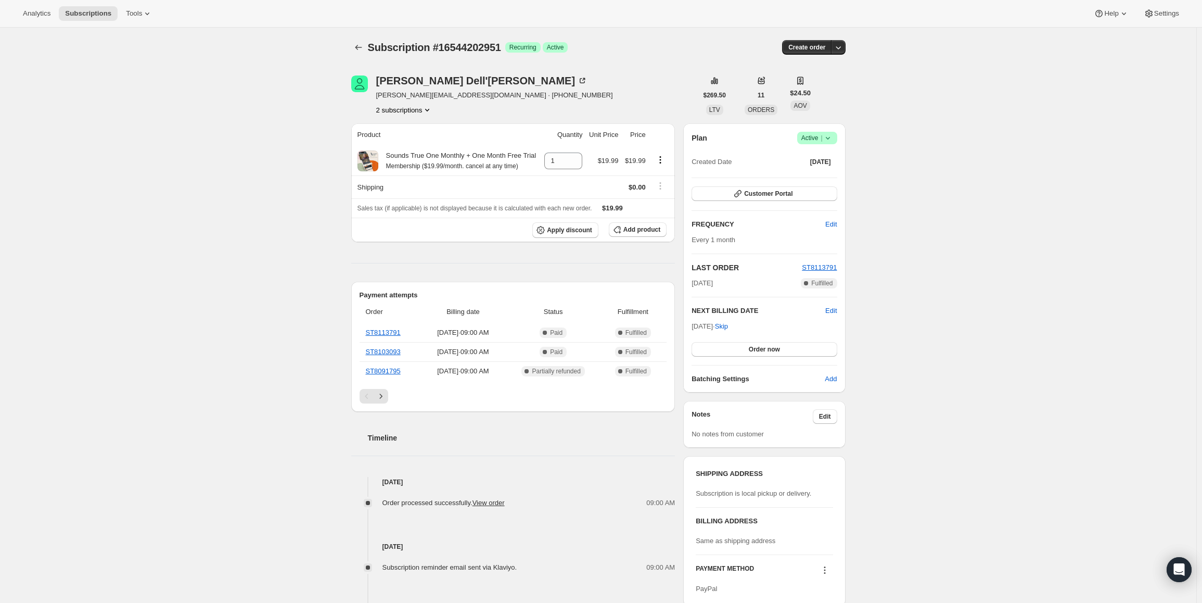
click at [818, 138] on span "Active |" at bounding box center [817, 138] width 32 height 10
click at [815, 174] on span "Cancel subscription" at bounding box center [820, 176] width 59 height 8
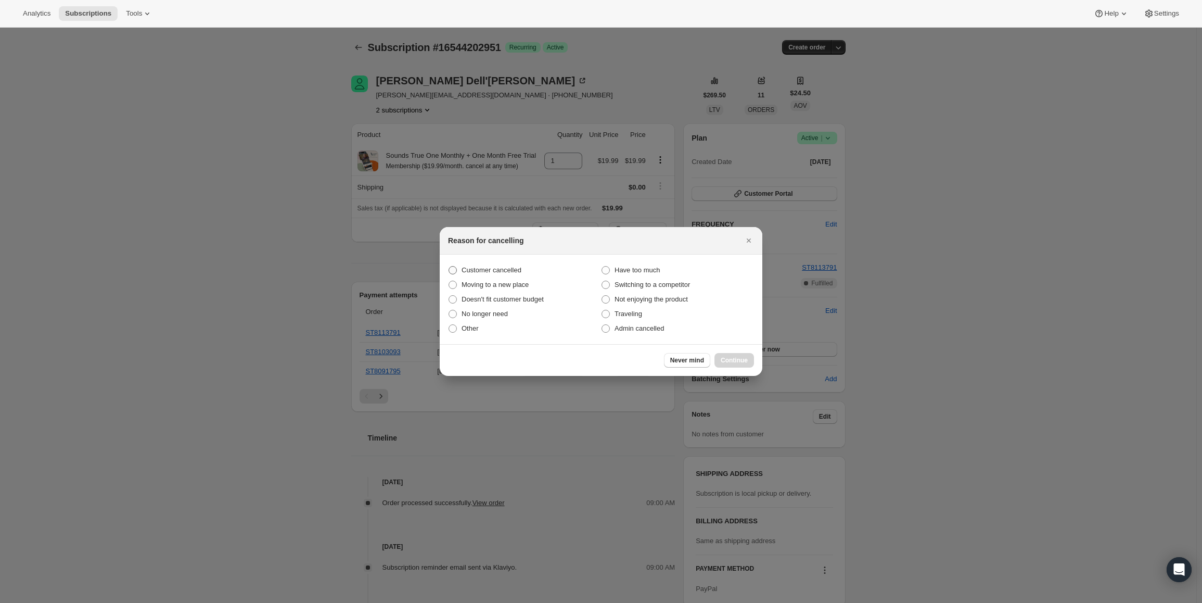
click at [496, 274] on span "Customer cancelled" at bounding box center [492, 270] width 60 height 8
click at [449, 266] on input "Customer cancelled" at bounding box center [449, 266] width 1 height 1
radio input "true"
click at [731, 358] on span "Continue" at bounding box center [734, 360] width 27 height 8
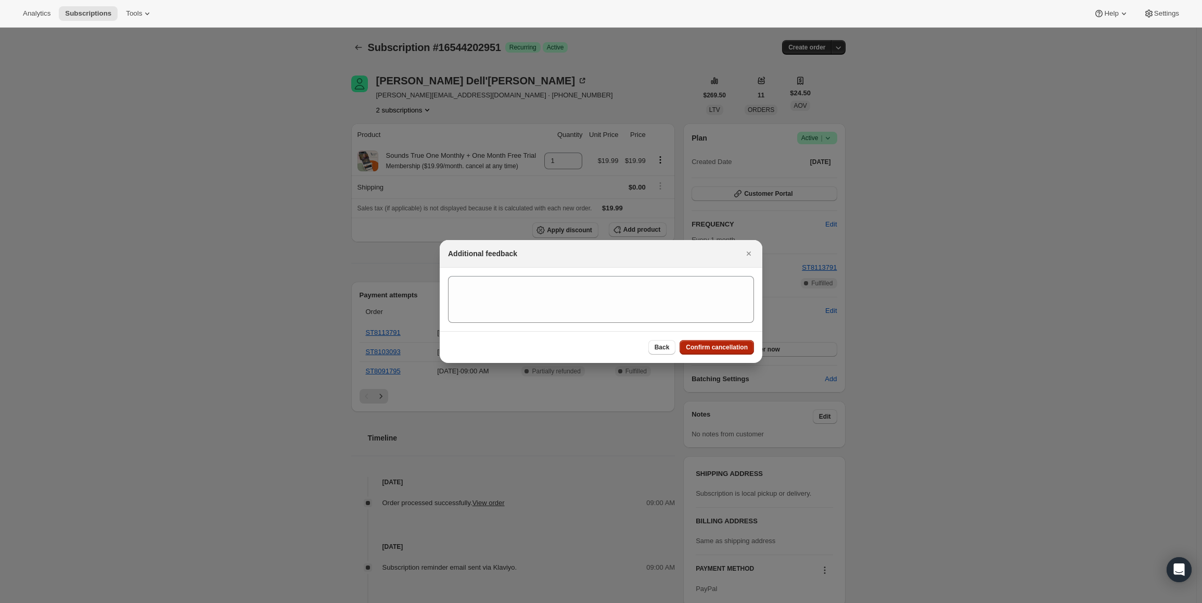
click at [734, 341] on button "Confirm cancellation" at bounding box center [717, 347] width 74 height 15
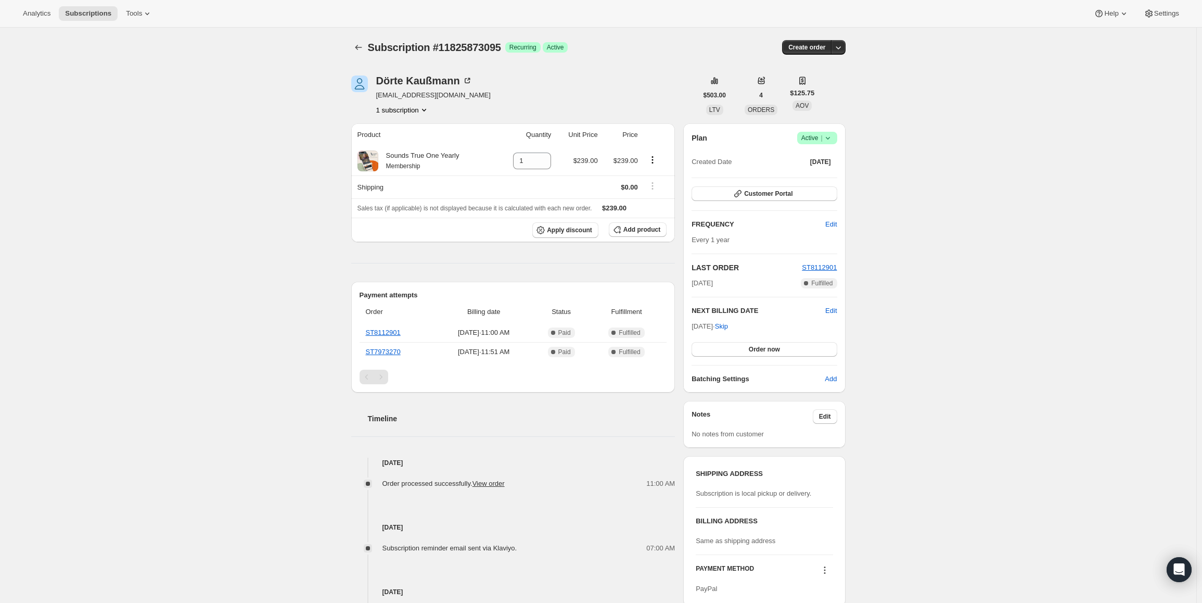
click at [819, 143] on span "Success Active |" at bounding box center [817, 138] width 40 height 12
click at [817, 172] on span "Cancel subscription" at bounding box center [820, 176] width 59 height 8
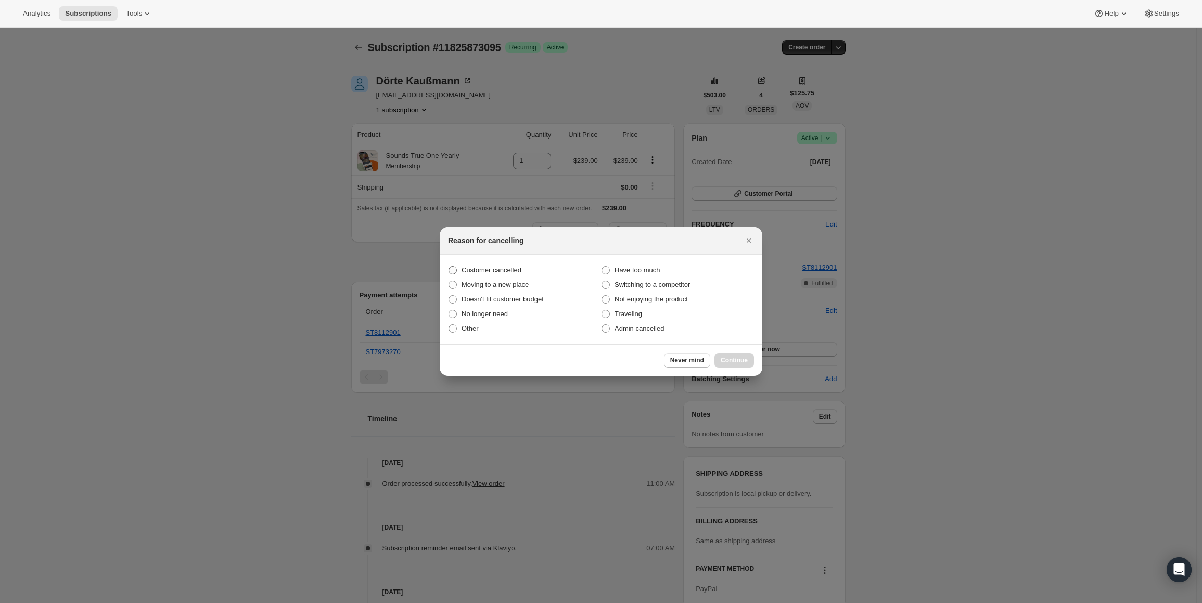
click at [481, 267] on span "Customer cancelled" at bounding box center [492, 270] width 60 height 8
click at [449, 266] on input "Customer cancelled" at bounding box center [449, 266] width 1 height 1
radio input "true"
click at [726, 356] on button "Continue" at bounding box center [735, 360] width 40 height 15
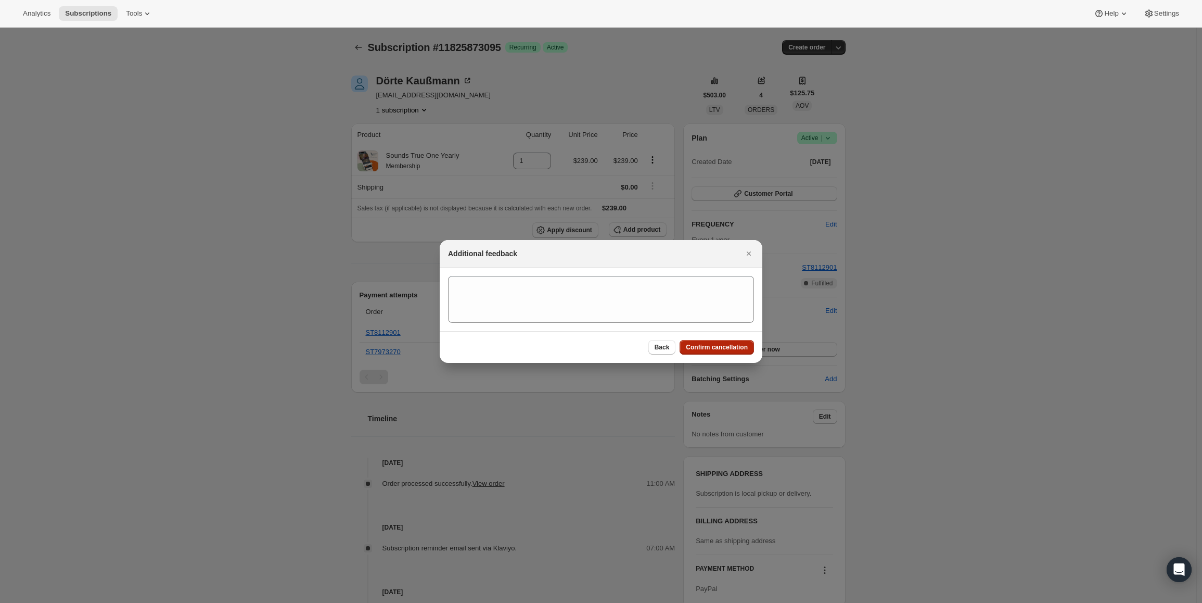
click at [725, 347] on span "Confirm cancellation" at bounding box center [717, 347] width 62 height 8
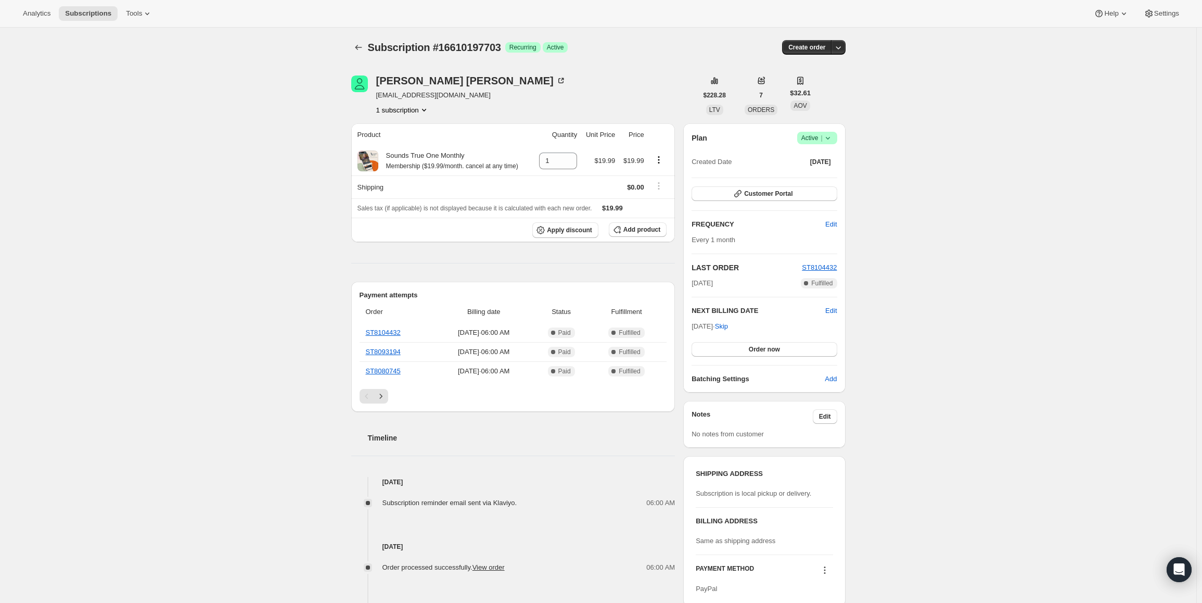
click at [811, 135] on span "Active |" at bounding box center [817, 138] width 32 height 10
click at [818, 175] on span "Cancel subscription" at bounding box center [820, 176] width 59 height 8
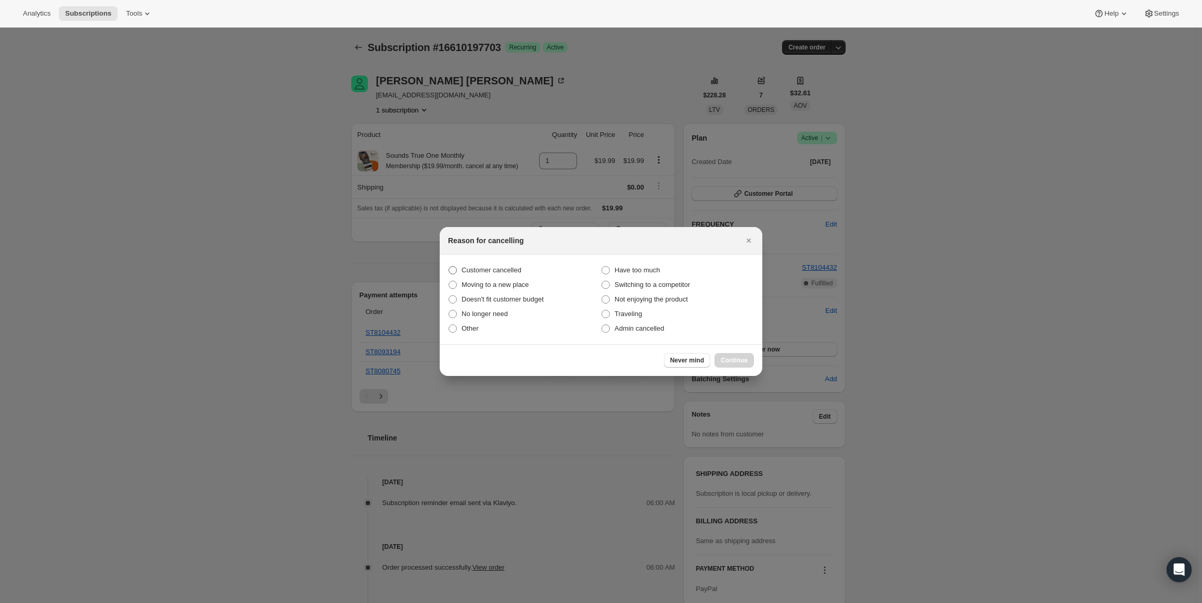
click at [467, 268] on span "Customer cancelled" at bounding box center [492, 270] width 60 height 8
click at [449, 266] on input "Customer cancelled" at bounding box center [449, 266] width 1 height 1
radio input "true"
click at [740, 352] on div "Never mind Continue" at bounding box center [601, 360] width 323 height 32
click at [738, 357] on span "Continue" at bounding box center [734, 360] width 27 height 8
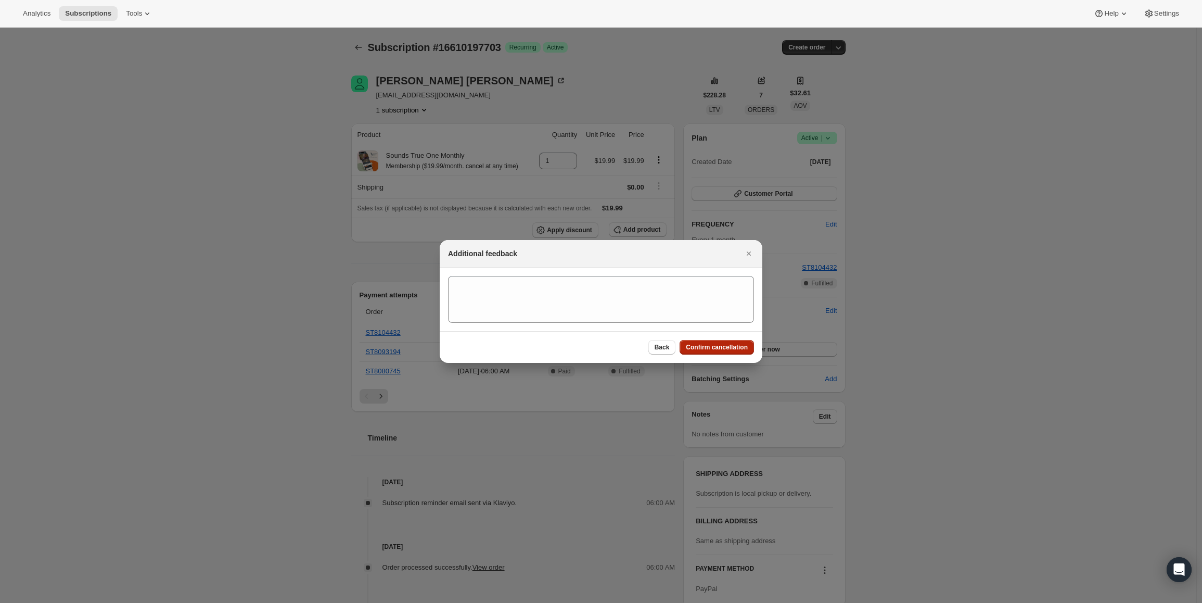
click at [738, 350] on span "Confirm cancellation" at bounding box center [717, 347] width 62 height 8
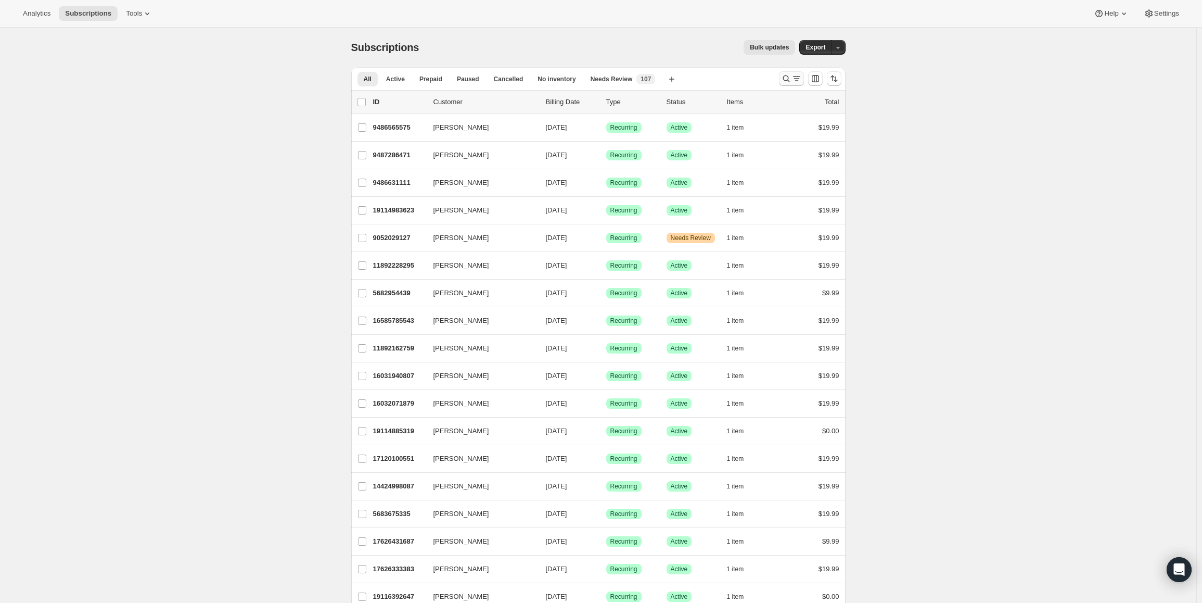
click at [789, 75] on icon "Search and filter results" at bounding box center [786, 78] width 10 height 10
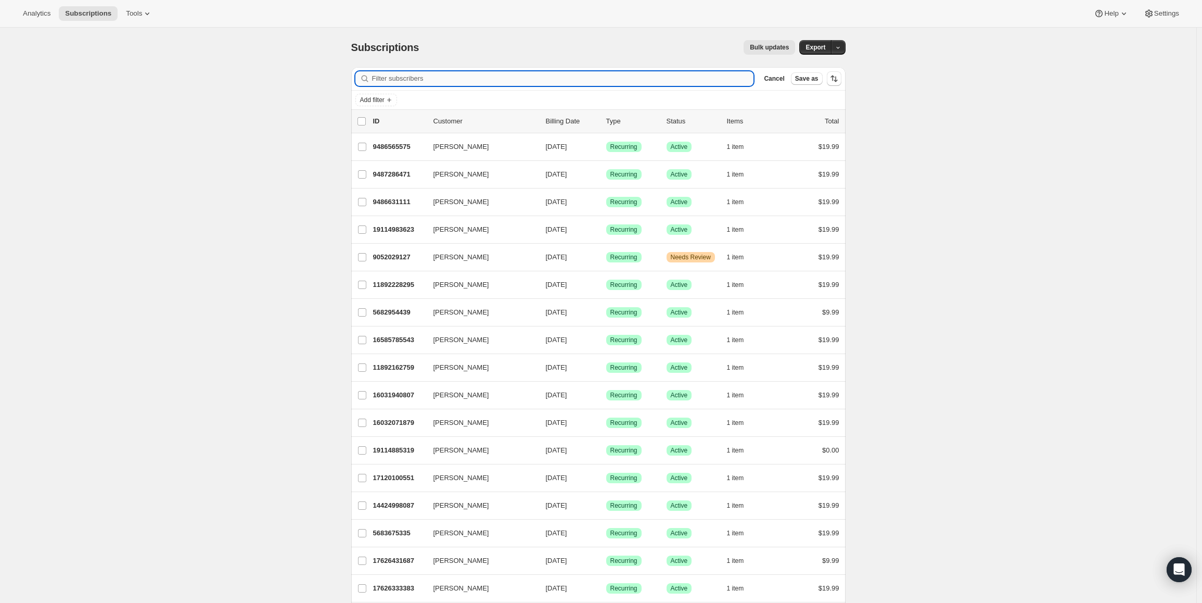
paste input "synthiamarie@gmail.com"
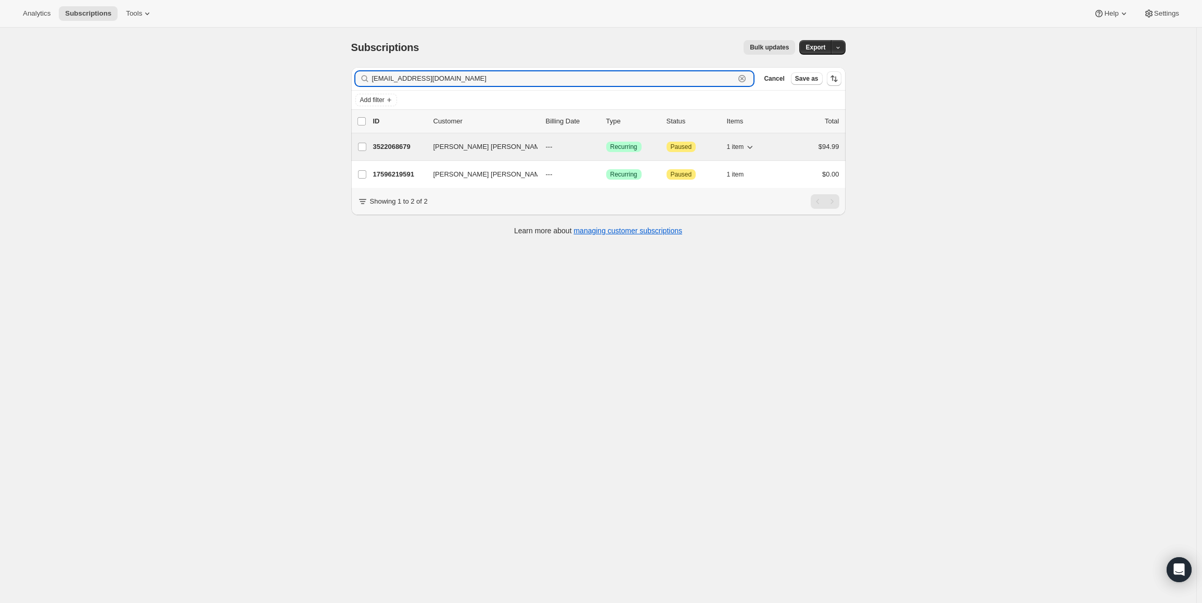
type input "synthiamarie@gmail.com"
click at [390, 146] on p "3522068679" at bounding box center [399, 147] width 52 height 10
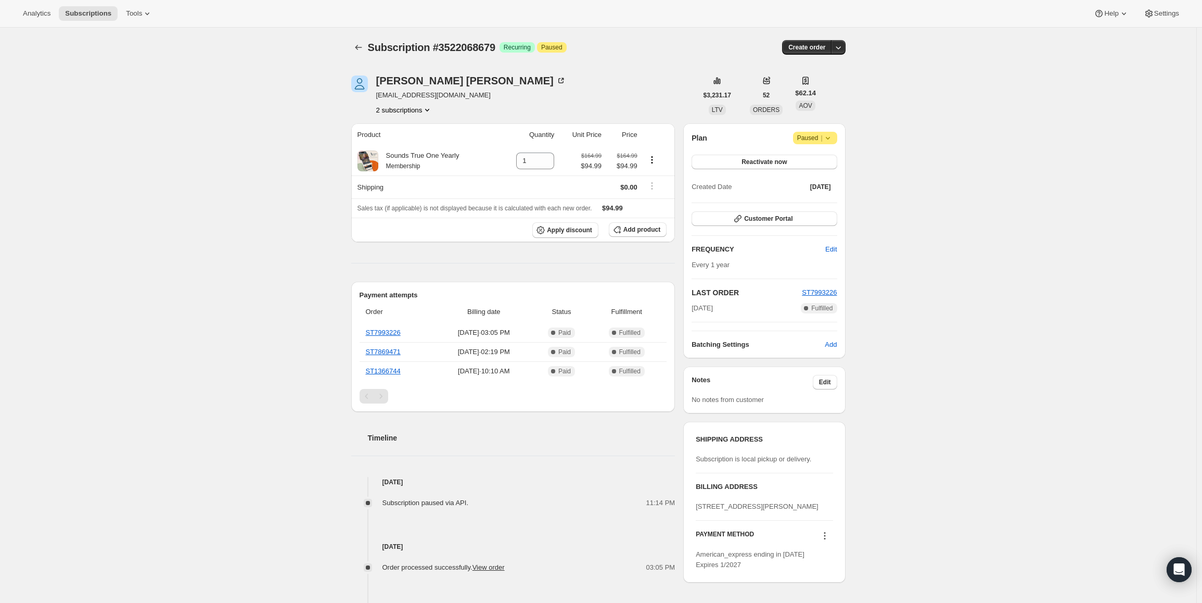
click at [825, 142] on icon at bounding box center [828, 138] width 10 height 10
click at [822, 135] on span "|" at bounding box center [822, 138] width 2 height 8
click at [790, 160] on button "Reactivate now" at bounding box center [764, 162] width 145 height 15
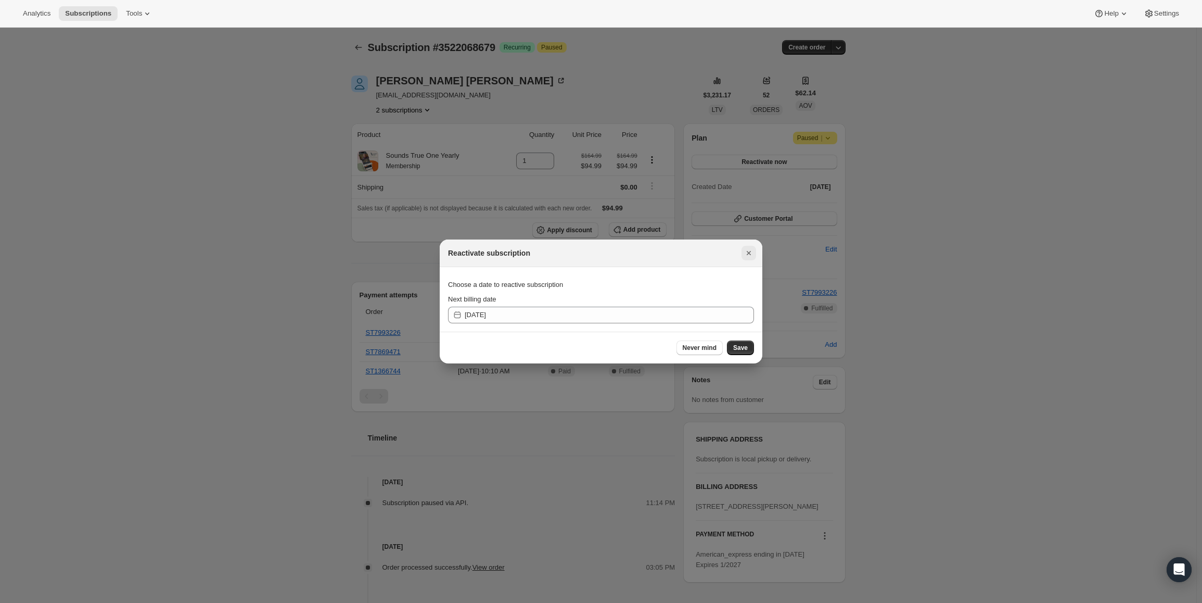
click at [754, 249] on icon "Close" at bounding box center [749, 253] width 10 height 10
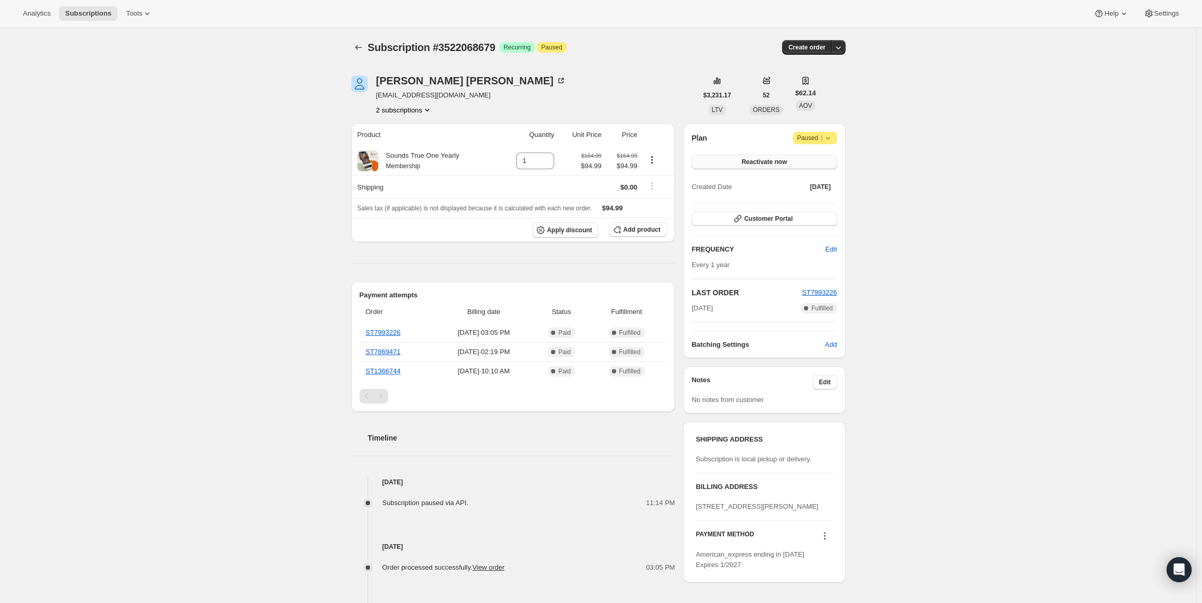
click at [768, 156] on button "Reactivate now" at bounding box center [764, 162] width 145 height 15
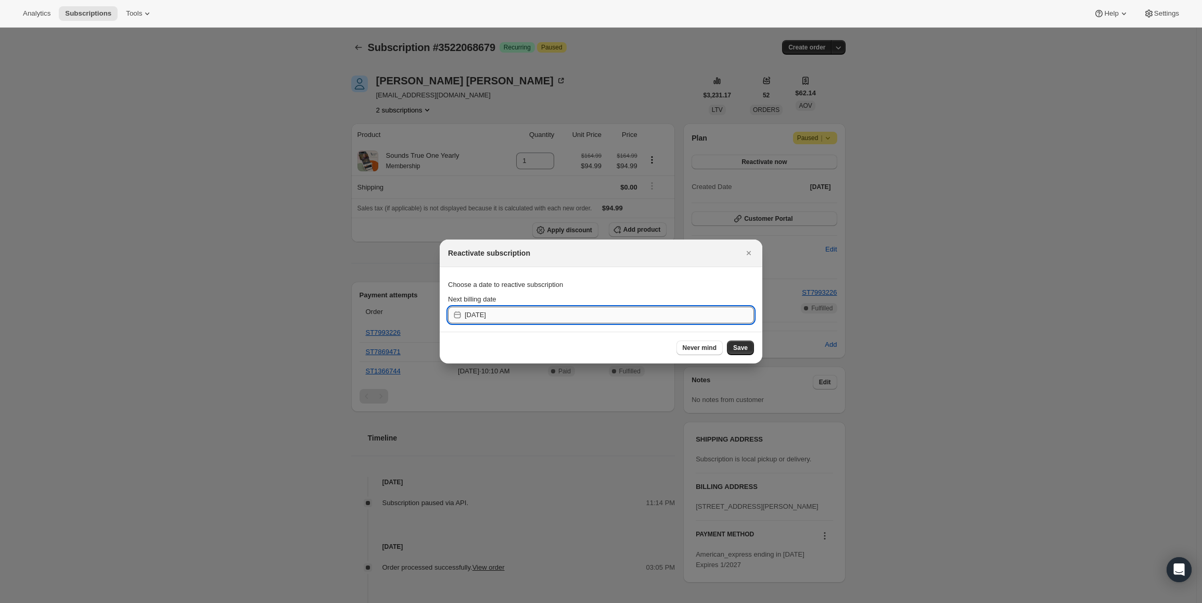
click at [534, 315] on input "2025-08-11" at bounding box center [609, 315] width 289 height 17
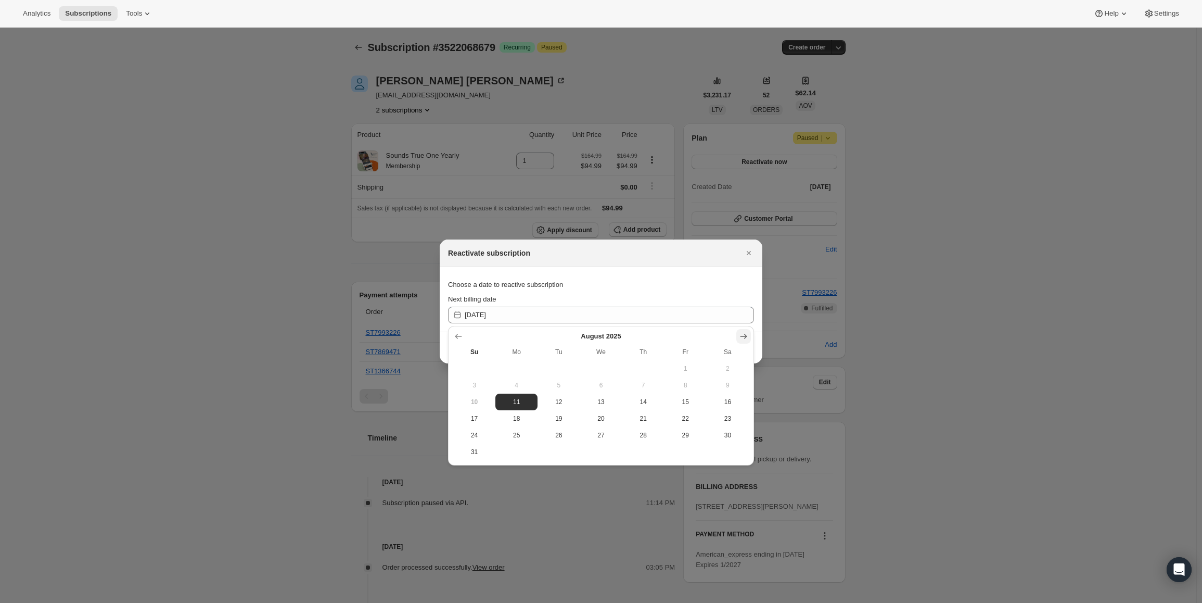
click at [741, 336] on icon "Show next month, September 2025" at bounding box center [743, 336] width 10 height 10
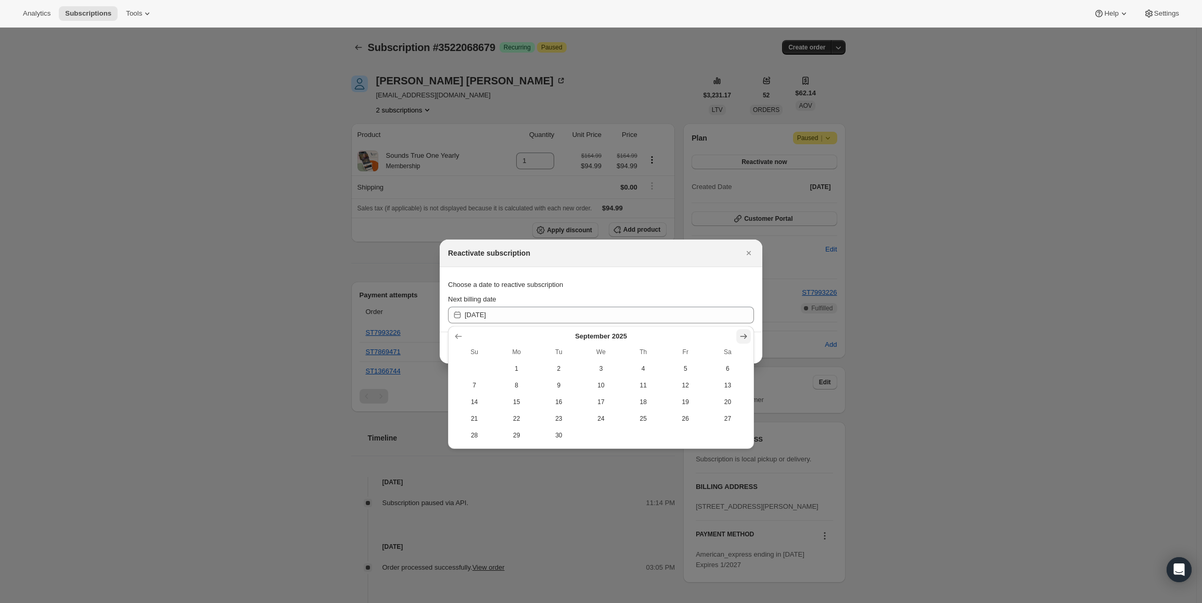
click at [741, 336] on icon "Show next month, October 2025" at bounding box center [743, 336] width 10 height 10
click at [721, 364] on span "4" at bounding box center [728, 368] width 34 height 8
type input "2025-10-03"
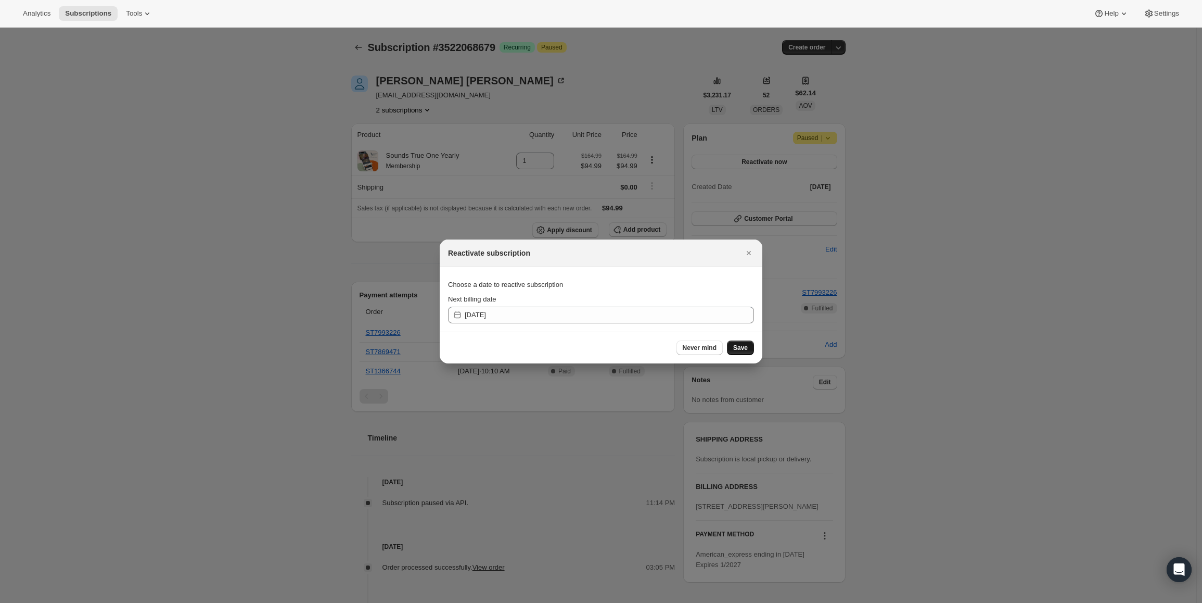
click at [744, 346] on span "Save" at bounding box center [740, 347] width 15 height 8
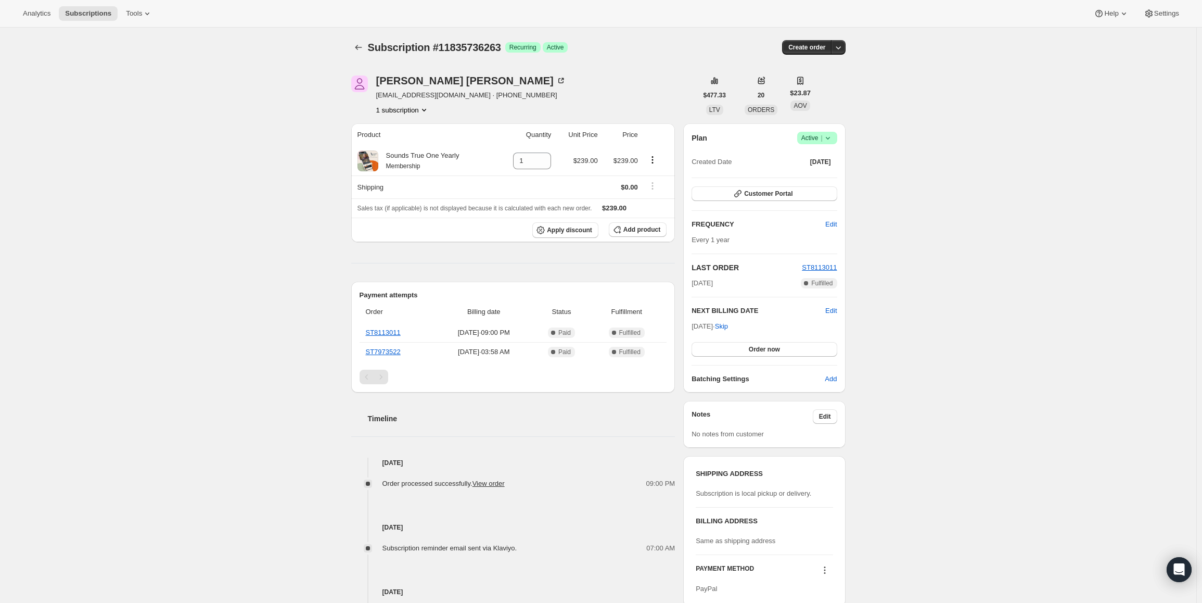
click at [835, 144] on div "Plan Success Active | Created Date [DATE]" at bounding box center [764, 150] width 145 height 37
click at [826, 137] on icon at bounding box center [828, 138] width 10 height 10
click at [820, 176] on span "Cancel subscription" at bounding box center [820, 176] width 59 height 8
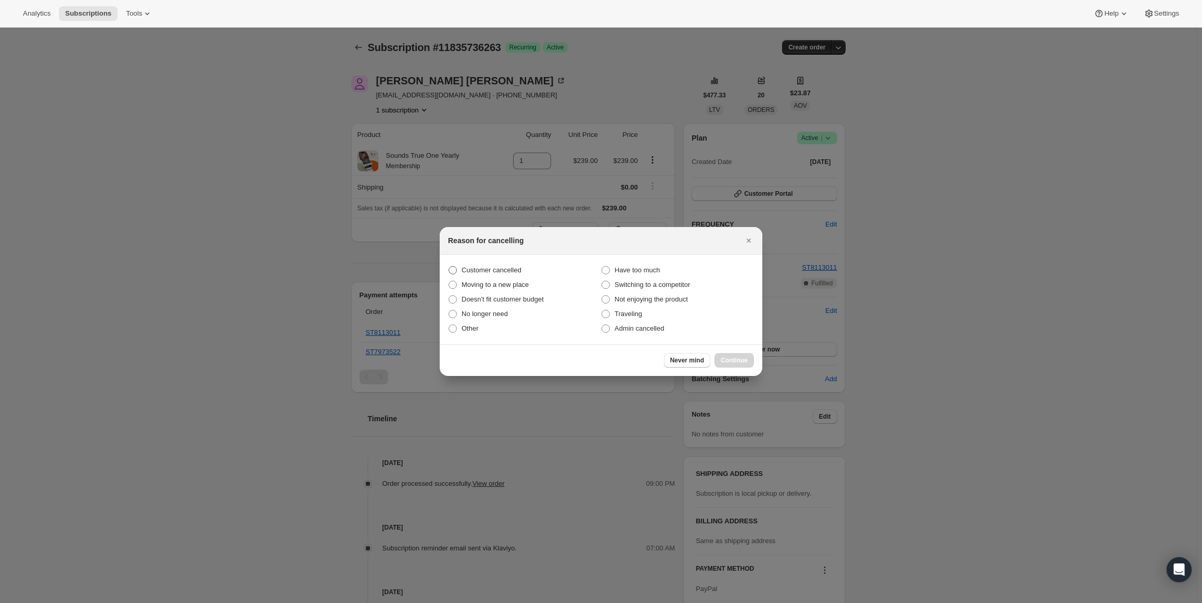
click at [490, 263] on label "Customer cancelled" at bounding box center [524, 270] width 153 height 15
click at [449, 266] on input "Customer cancelled" at bounding box center [449, 266] width 1 height 1
radio input "true"
click at [733, 360] on span "Continue" at bounding box center [734, 360] width 27 height 8
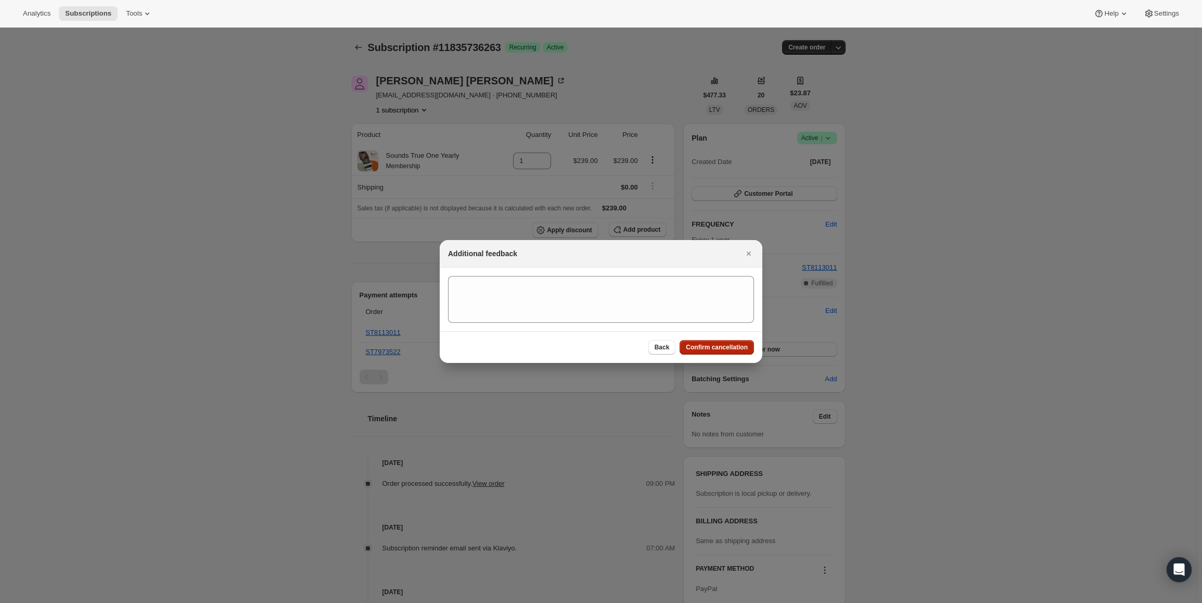
click at [730, 342] on button "Confirm cancellation" at bounding box center [717, 347] width 74 height 15
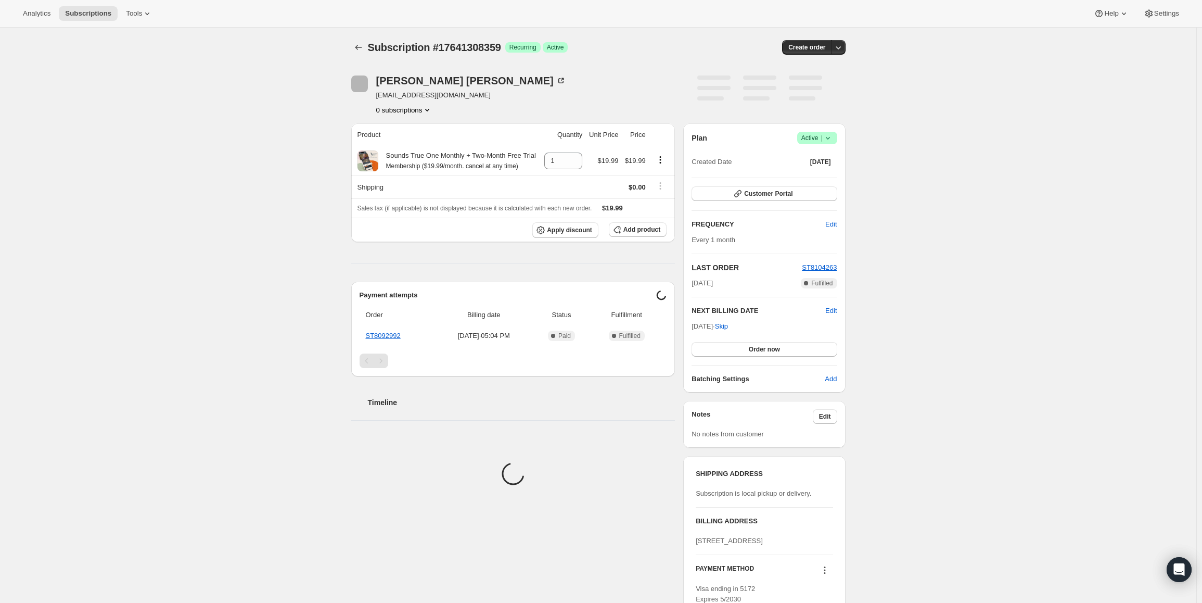
click at [822, 138] on span "Active |" at bounding box center [817, 138] width 32 height 10
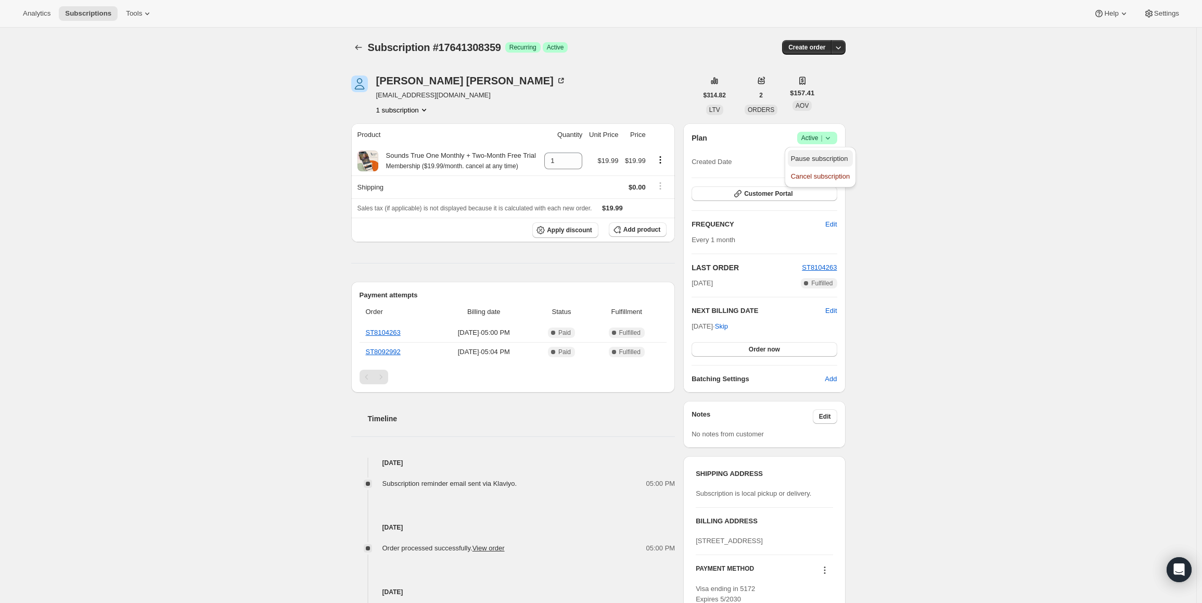
click at [812, 155] on span "Pause subscription" at bounding box center [819, 159] width 57 height 8
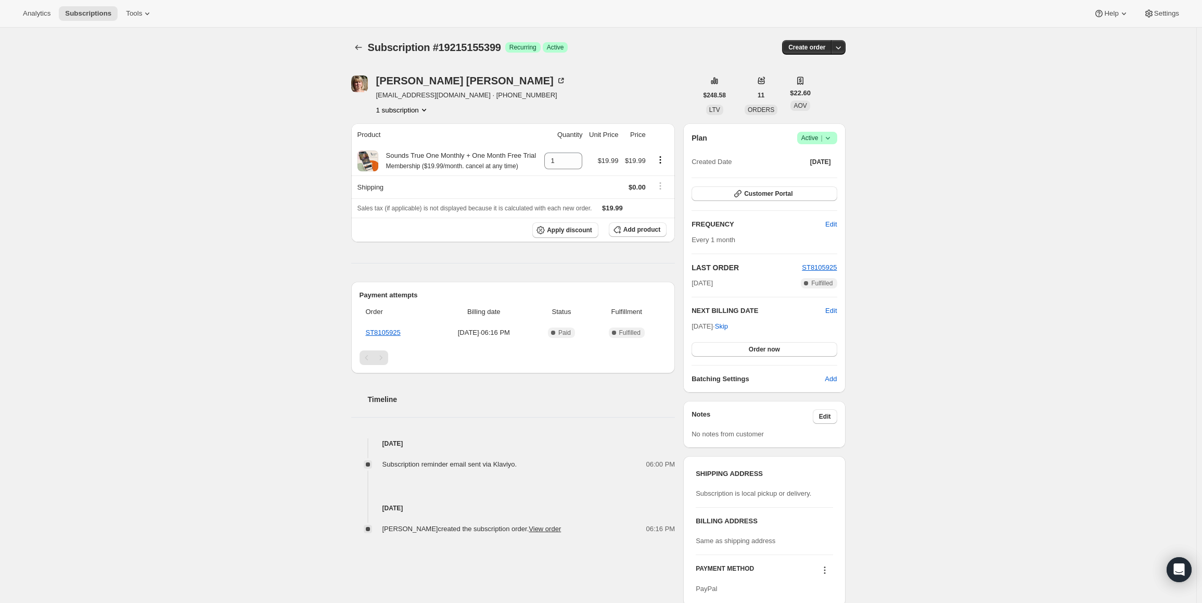
click at [808, 134] on span "Active |" at bounding box center [817, 138] width 32 height 10
click at [799, 176] on span "Cancel subscription" at bounding box center [820, 176] width 59 height 8
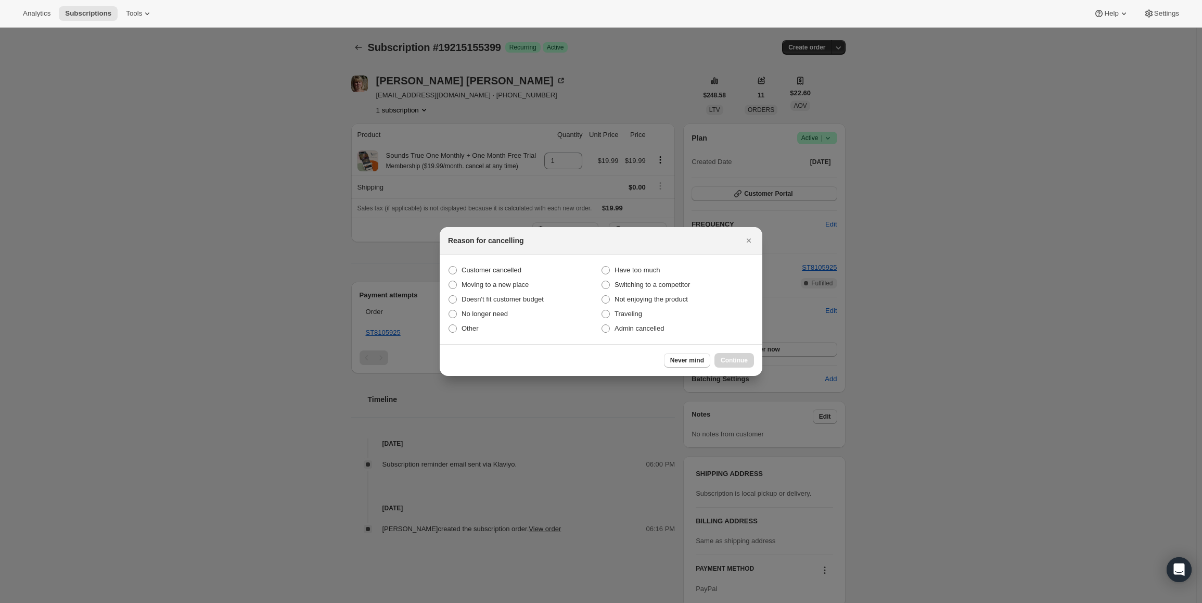
click at [489, 257] on section "Customer cancelled Have too much Moving to a new place Switching to a competito…" at bounding box center [601, 299] width 323 height 90
click at [484, 276] on label "Customer cancelled" at bounding box center [524, 270] width 153 height 15
click at [449, 266] on input "Customer cancelled" at bounding box center [449, 266] width 1 height 1
radio input "true"
click at [731, 355] on button "Continue" at bounding box center [735, 360] width 40 height 15
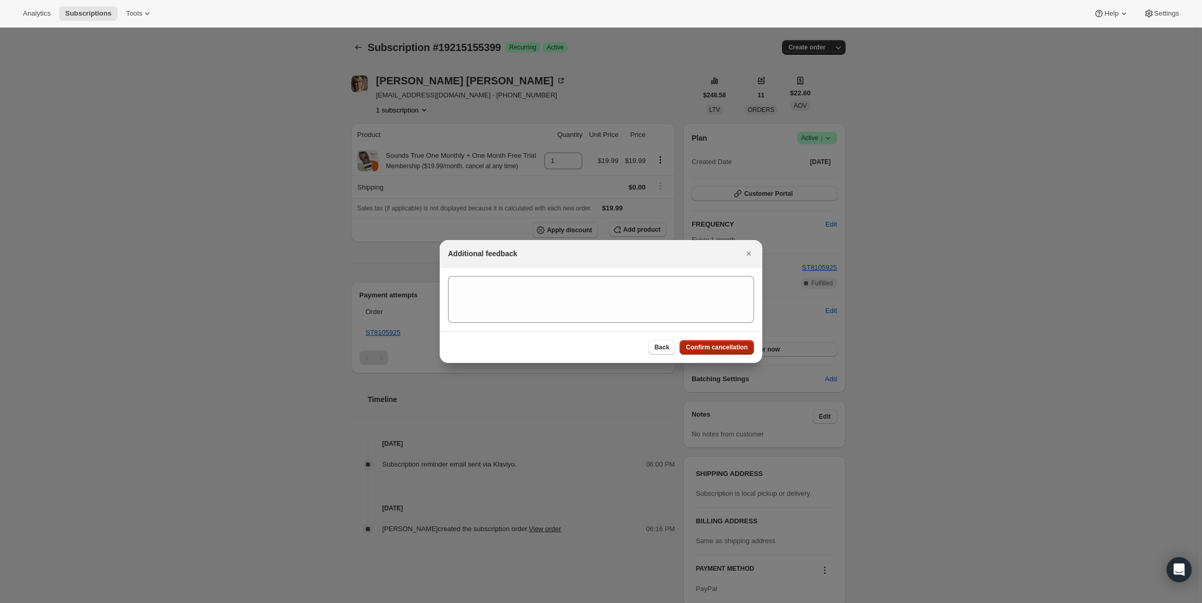
click at [723, 351] on span "Confirm cancellation" at bounding box center [717, 347] width 62 height 8
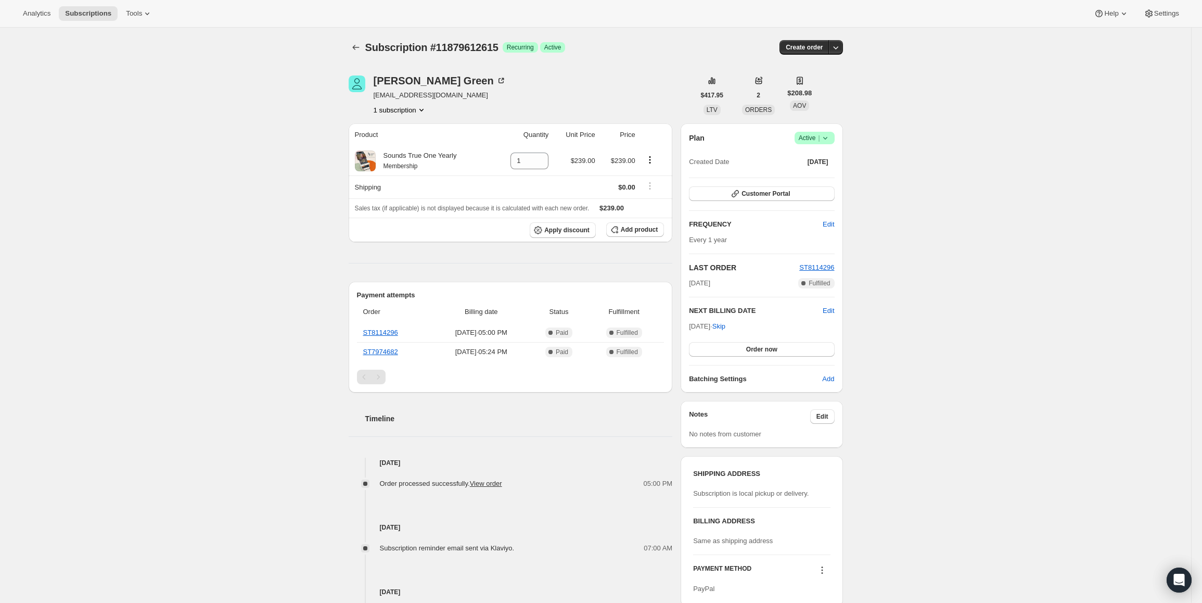
click at [808, 143] on span "Active |" at bounding box center [815, 138] width 32 height 10
click at [813, 175] on span "Cancel subscription" at bounding box center [817, 176] width 59 height 8
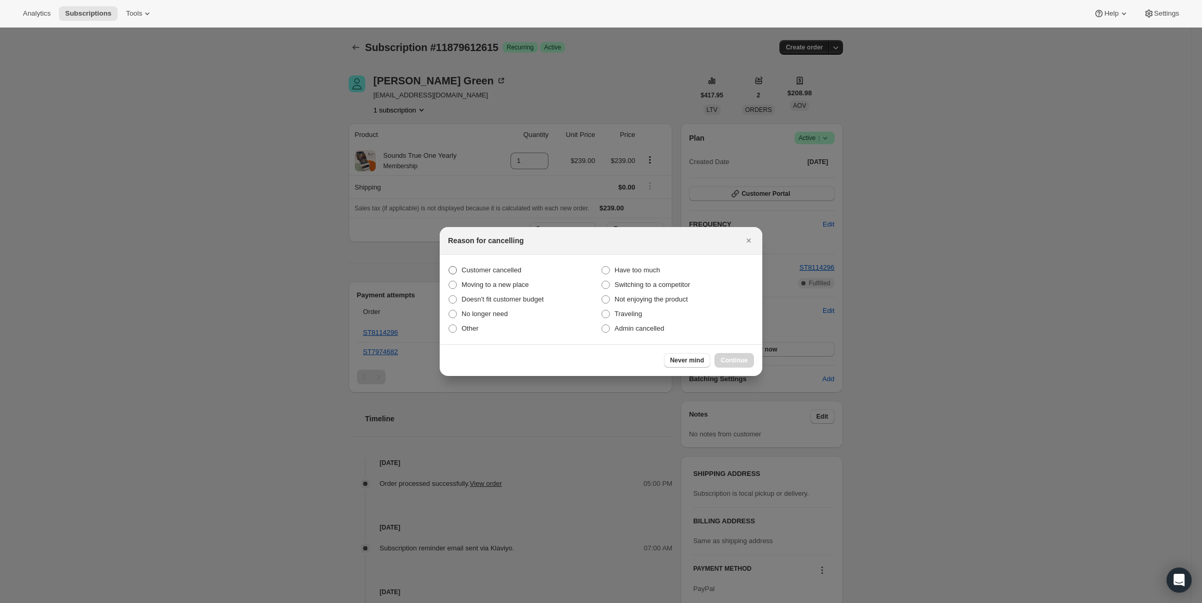
click at [470, 270] on span "Customer cancelled" at bounding box center [492, 270] width 60 height 8
click at [449, 266] on input "Customer cancelled" at bounding box center [449, 266] width 1 height 1
radio input "true"
click at [740, 355] on button "Continue" at bounding box center [735, 360] width 40 height 15
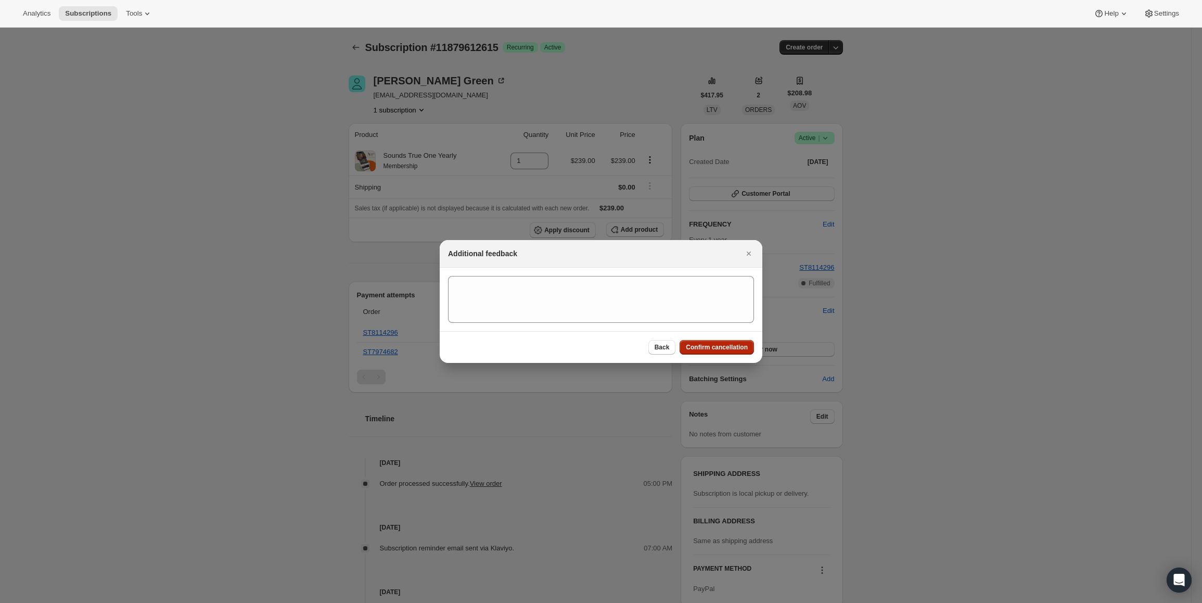
click at [736, 350] on span "Confirm cancellation" at bounding box center [717, 347] width 62 height 8
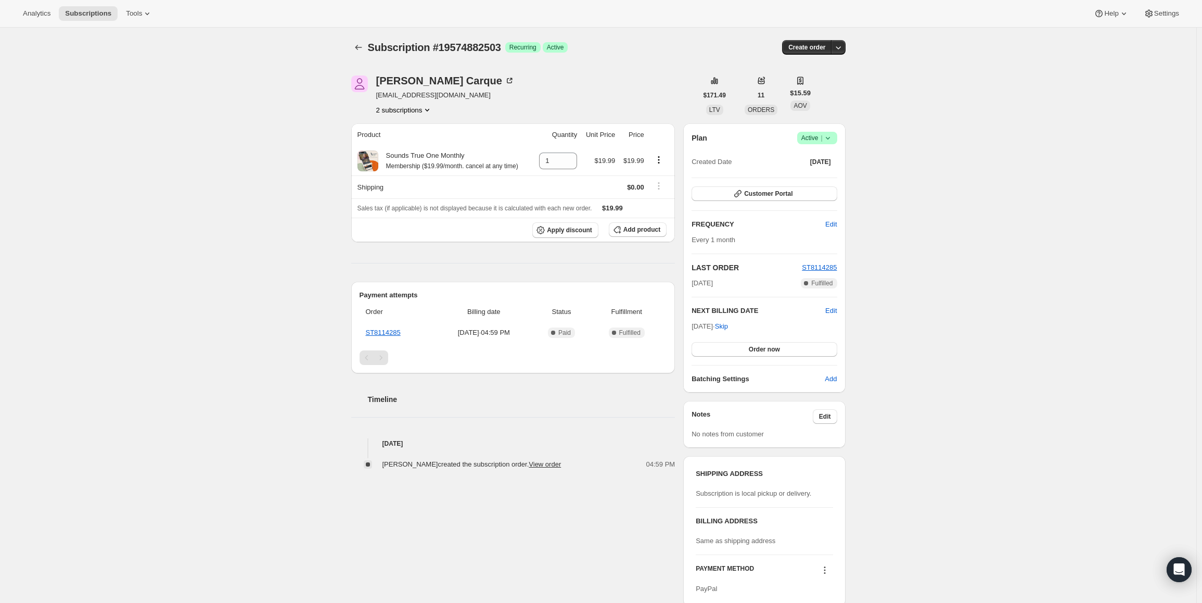
click at [812, 142] on span "Active |" at bounding box center [817, 138] width 32 height 10
click at [803, 175] on span "Cancel subscription" at bounding box center [820, 176] width 59 height 8
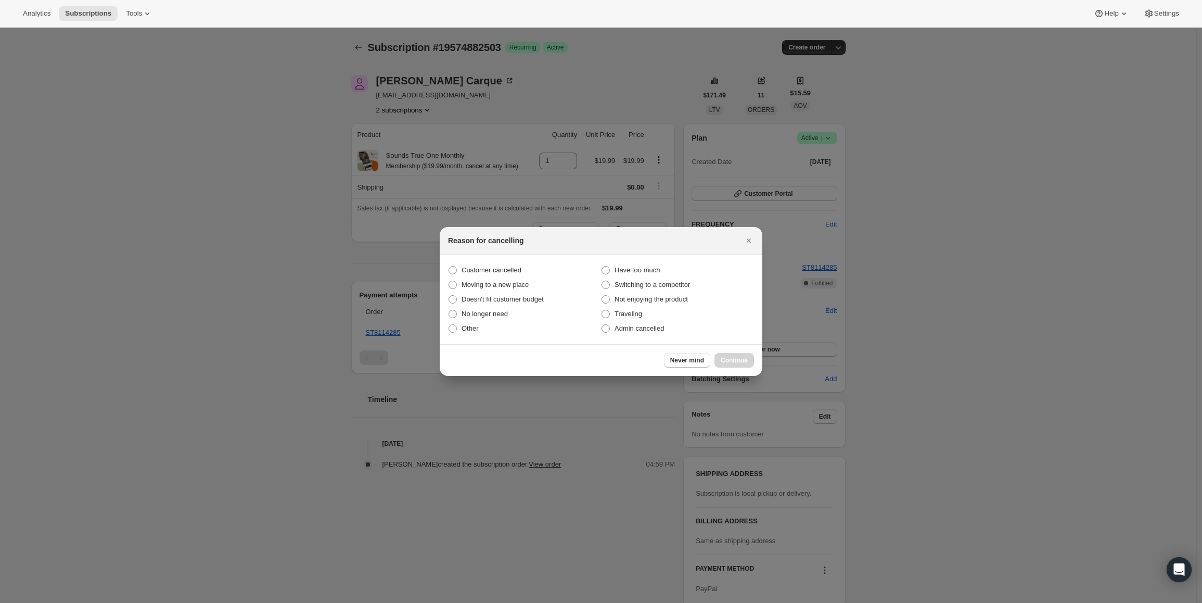
drag, startPoint x: 487, startPoint y: 264, endPoint x: 715, endPoint y: 351, distance: 244.2
click at [487, 264] on label "Customer cancelled" at bounding box center [524, 270] width 153 height 15
click at [449, 266] on input "Customer cancelled" at bounding box center [449, 266] width 1 height 1
radio input "true"
click at [719, 358] on button "Continue" at bounding box center [735, 360] width 40 height 15
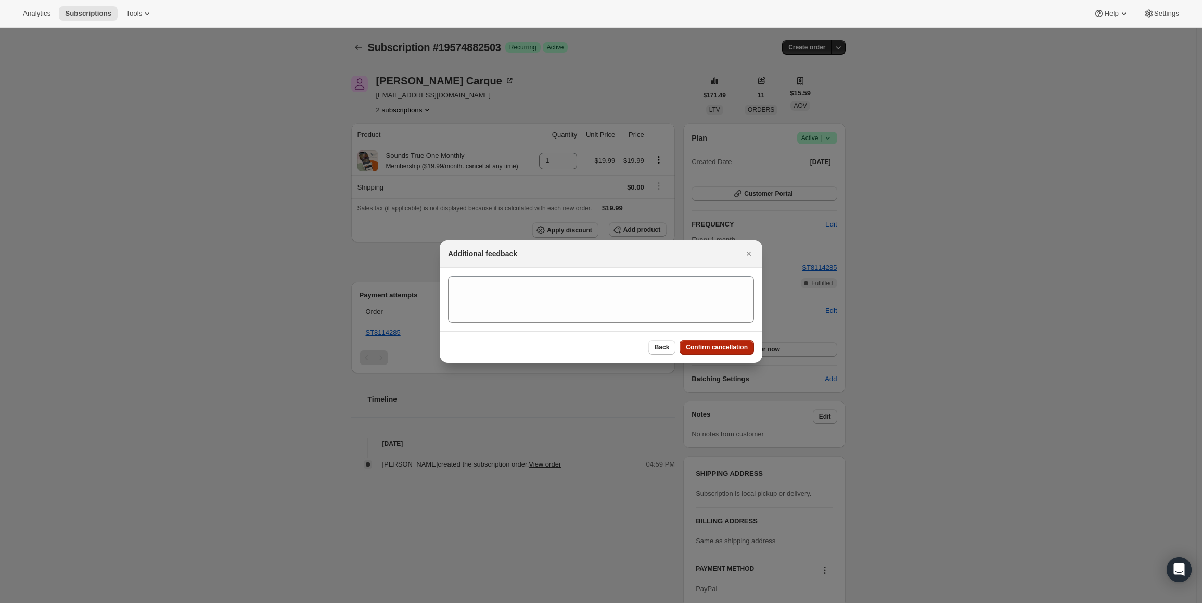
click at [724, 345] on span "Confirm cancellation" at bounding box center [717, 347] width 62 height 8
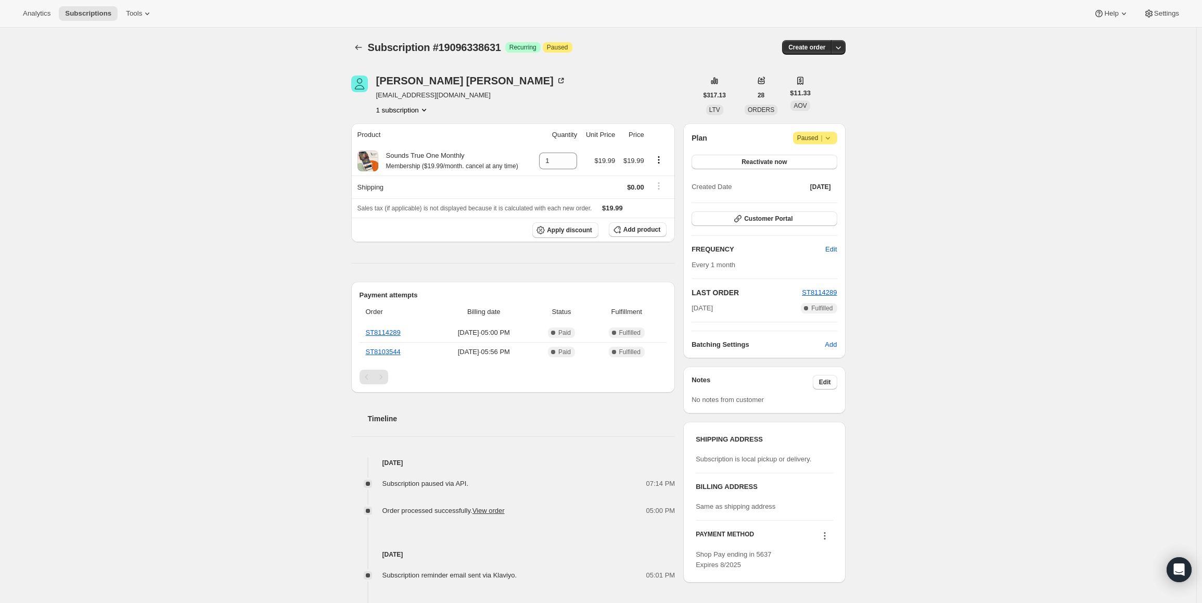
click at [828, 134] on icon at bounding box center [828, 138] width 10 height 10
click at [827, 163] on span "Cancel subscription" at bounding box center [818, 159] width 59 height 10
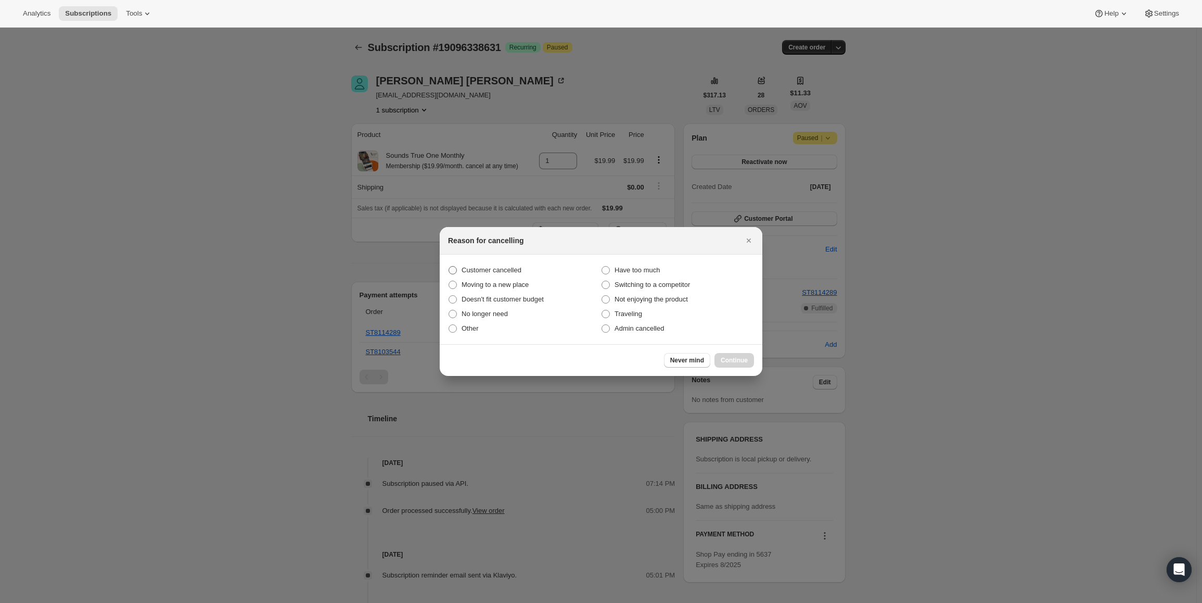
click at [467, 270] on span "Customer cancelled" at bounding box center [492, 270] width 60 height 8
click at [449, 266] on input "Customer cancelled" at bounding box center [449, 266] width 1 height 1
radio input "true"
click at [751, 368] on div "Never mind Continue" at bounding box center [601, 360] width 323 height 32
click at [737, 354] on button "Continue" at bounding box center [735, 360] width 40 height 15
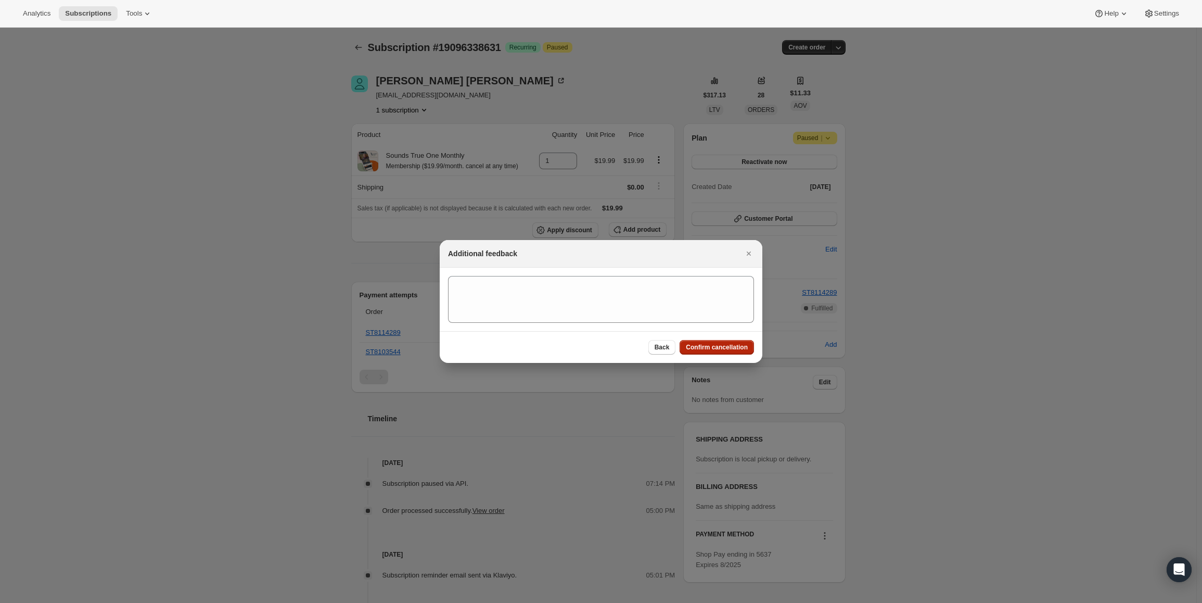
click at [735, 350] on span "Confirm cancellation" at bounding box center [717, 347] width 62 height 8
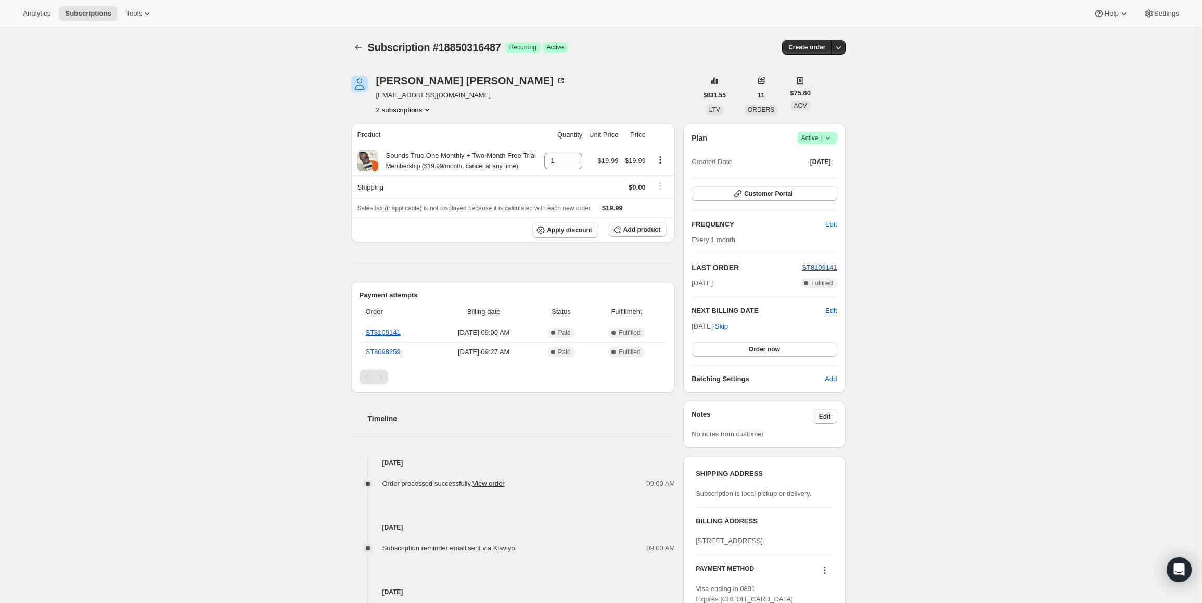
drag, startPoint x: 732, startPoint y: 328, endPoint x: 691, endPoint y: 325, distance: 40.7
click at [691, 325] on div "Plan Success Active | Created Date [DATE] Customer Portal FREQUENCY Edit Every …" at bounding box center [764, 257] width 162 height 269
click at [696, 325] on span "[DATE] · Skip" at bounding box center [710, 326] width 36 height 8
click at [696, 325] on span "Aug 26, 2025 · Skip" at bounding box center [710, 326] width 36 height 8
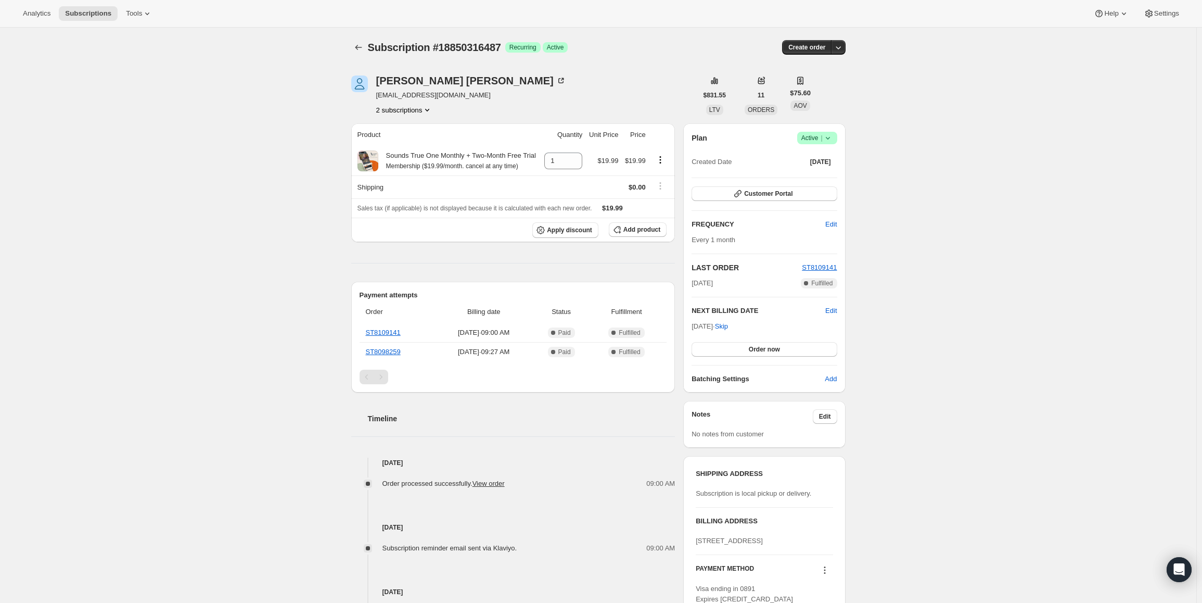
copy span "Aug 26, 2025 ·"
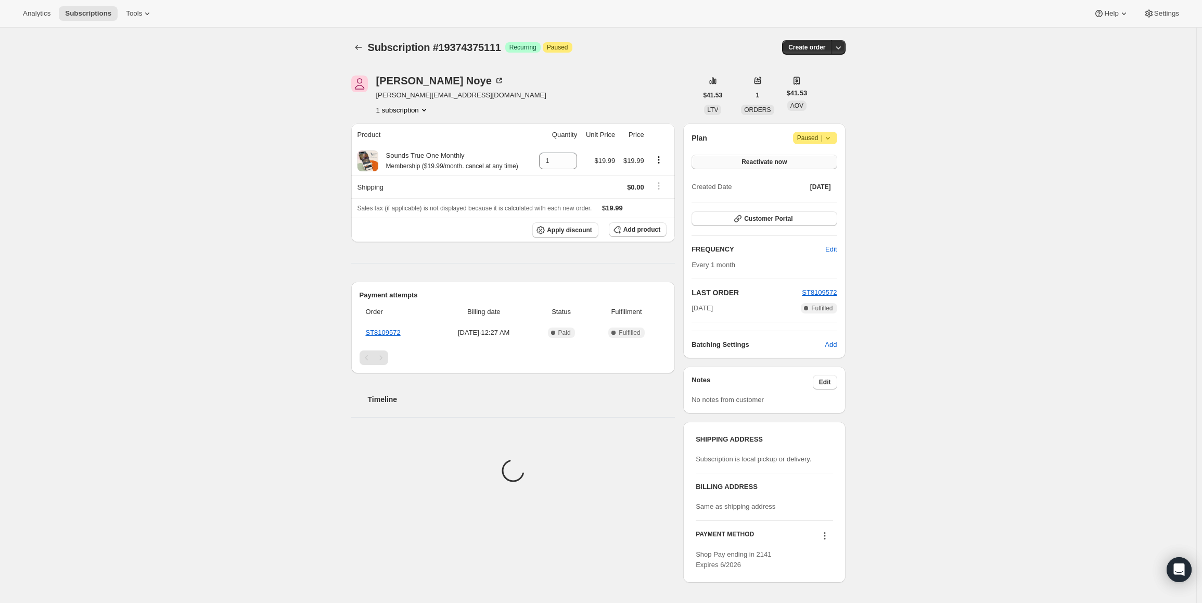
click at [808, 159] on button "Reactivate now" at bounding box center [764, 162] width 145 height 15
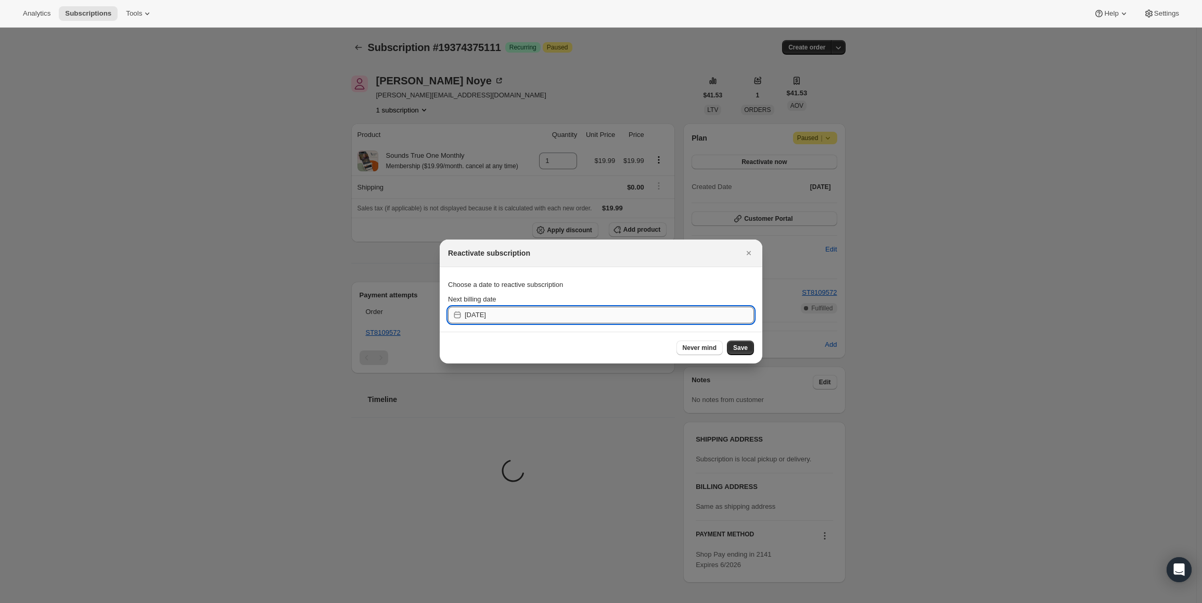
click at [514, 321] on input "[DATE]" at bounding box center [609, 315] width 289 height 17
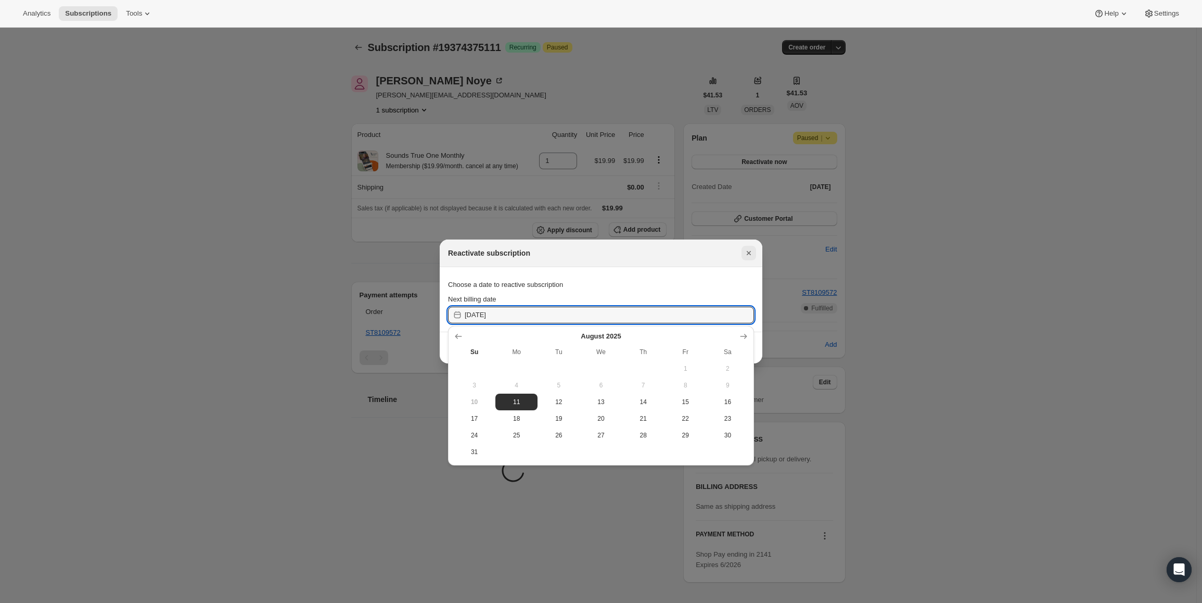
click at [748, 250] on icon "Close" at bounding box center [749, 253] width 10 height 10
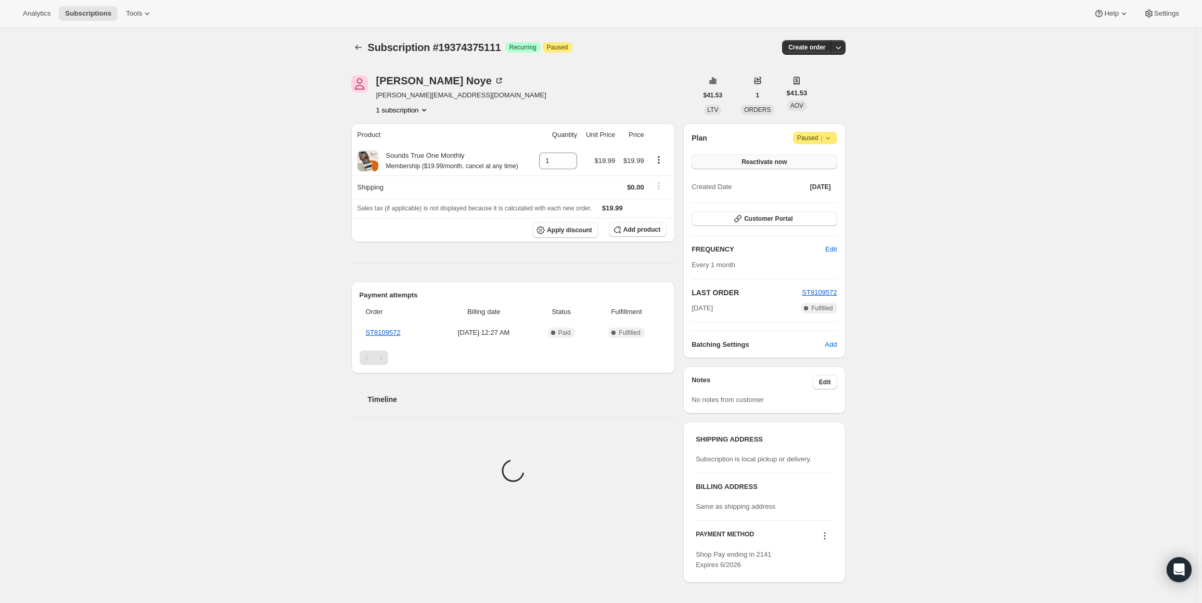
click at [766, 166] on button "Reactivate now" at bounding box center [764, 162] width 145 height 15
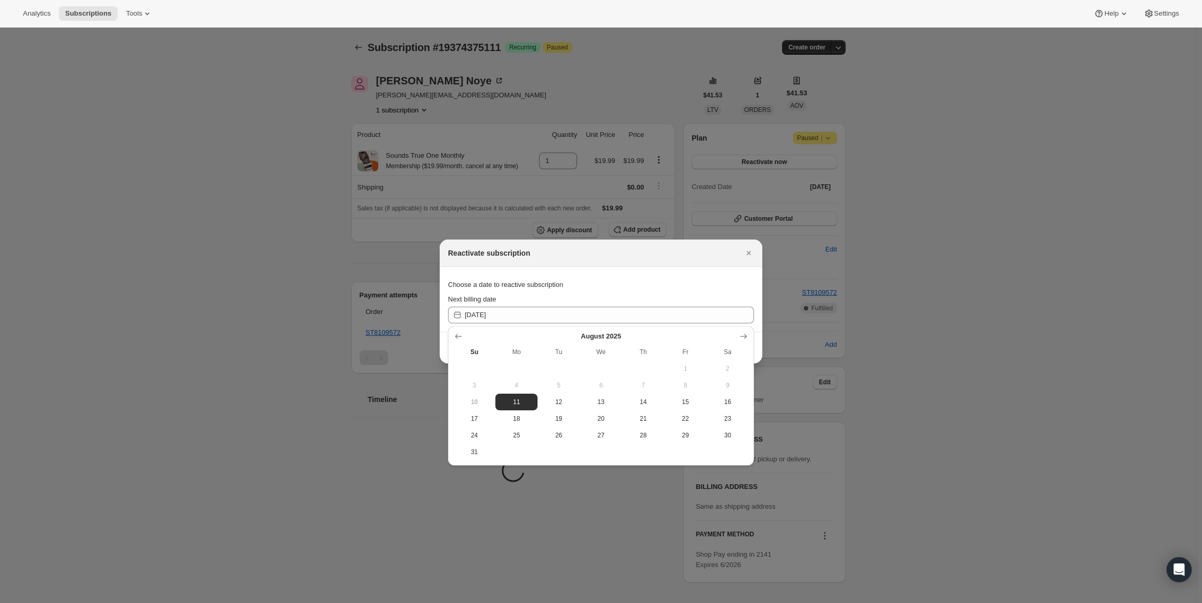
drag, startPoint x: 644, startPoint y: 440, endPoint x: 621, endPoint y: 442, distance: 23.5
click at [644, 438] on button "28" at bounding box center [643, 435] width 42 height 17
type input "[DATE]"
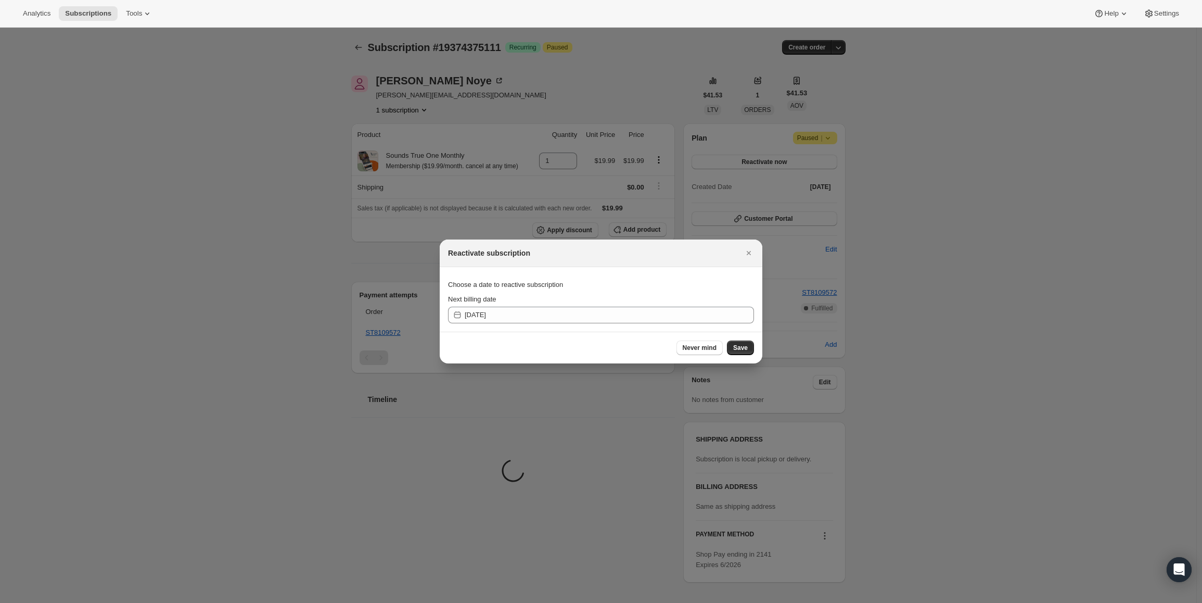
click at [740, 343] on button "Save" at bounding box center [740, 347] width 27 height 15
